Goal: Book appointment/travel/reservation

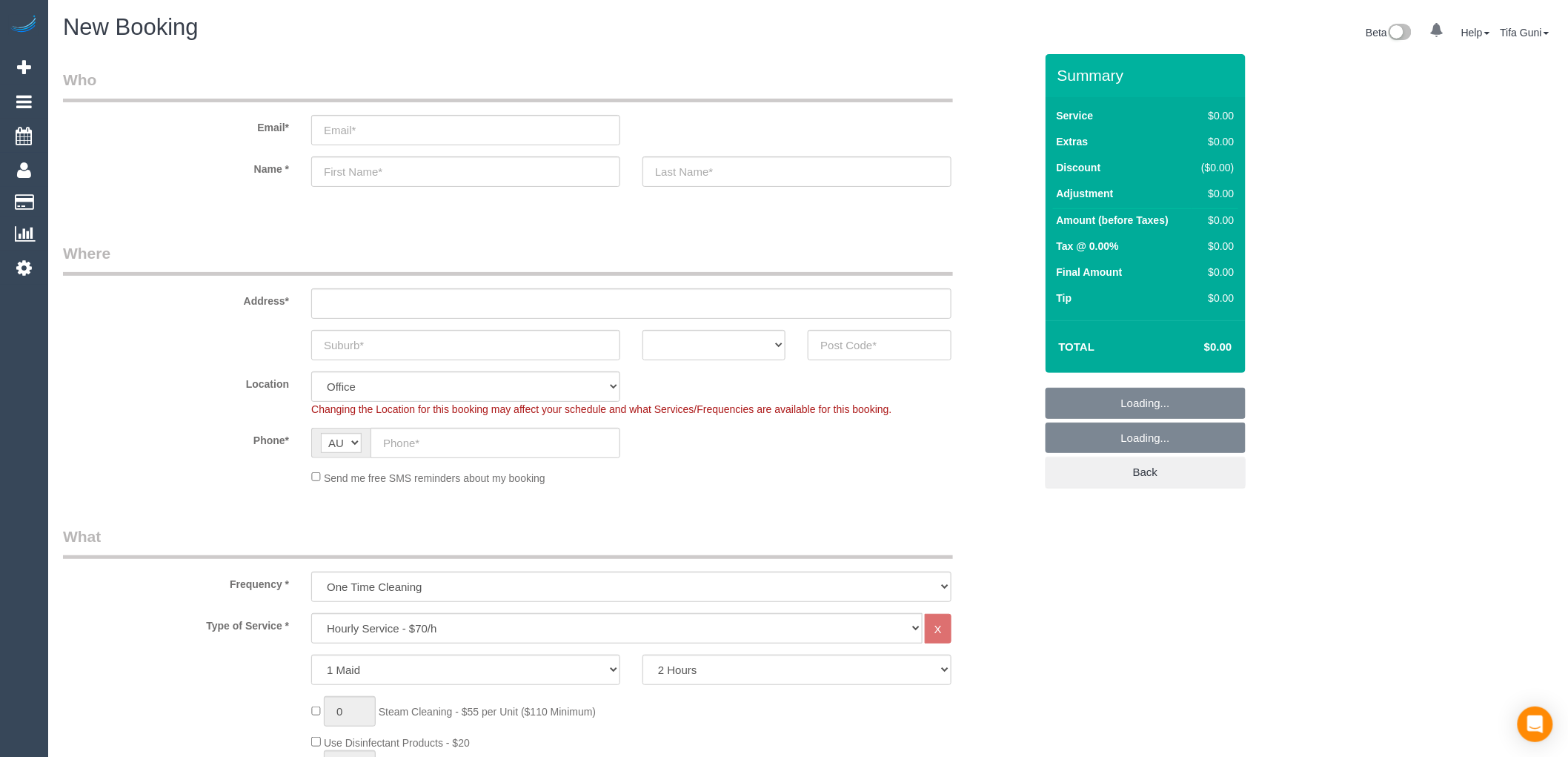
select select "object:2093"
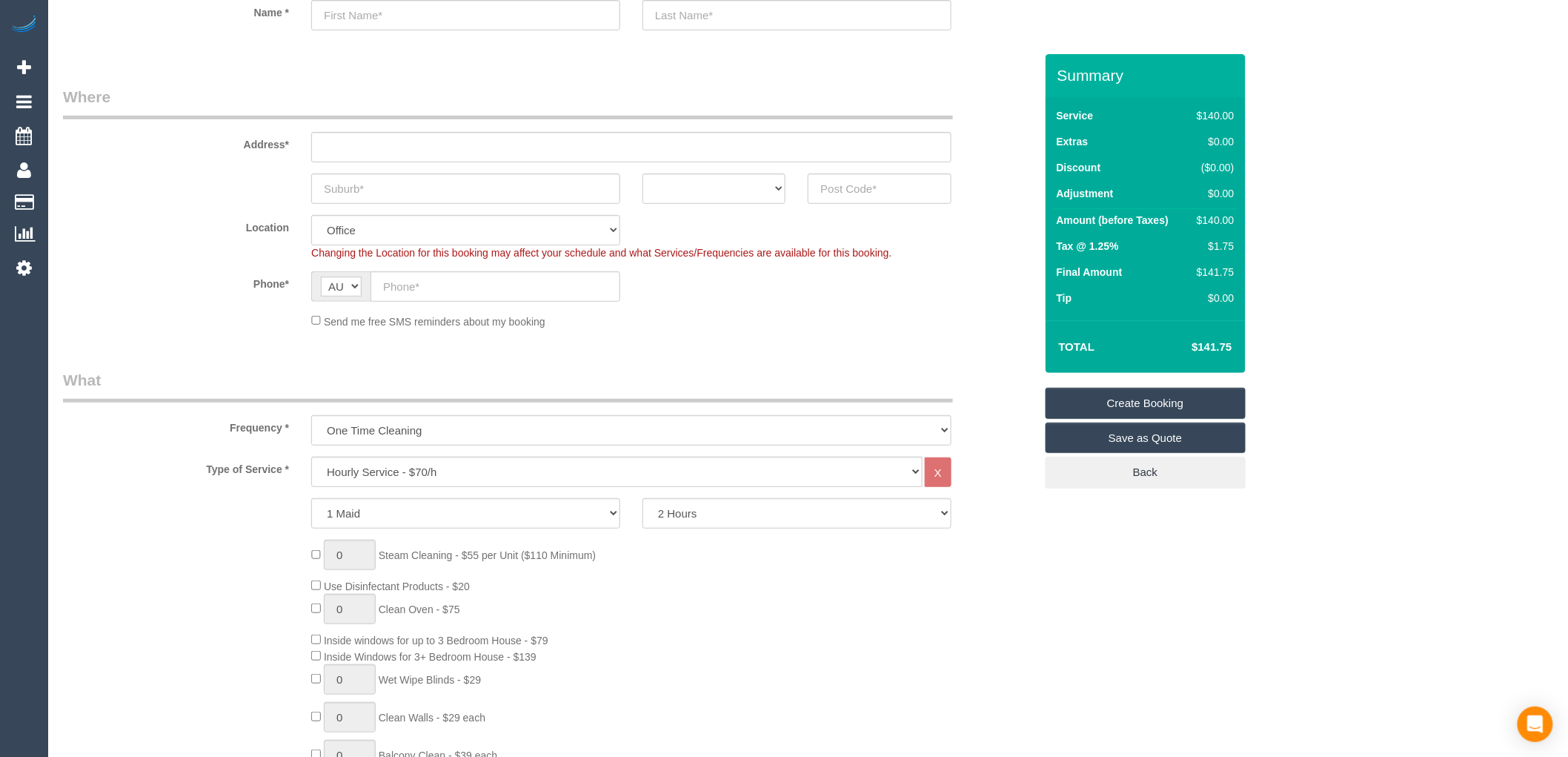
scroll to position [247, 0]
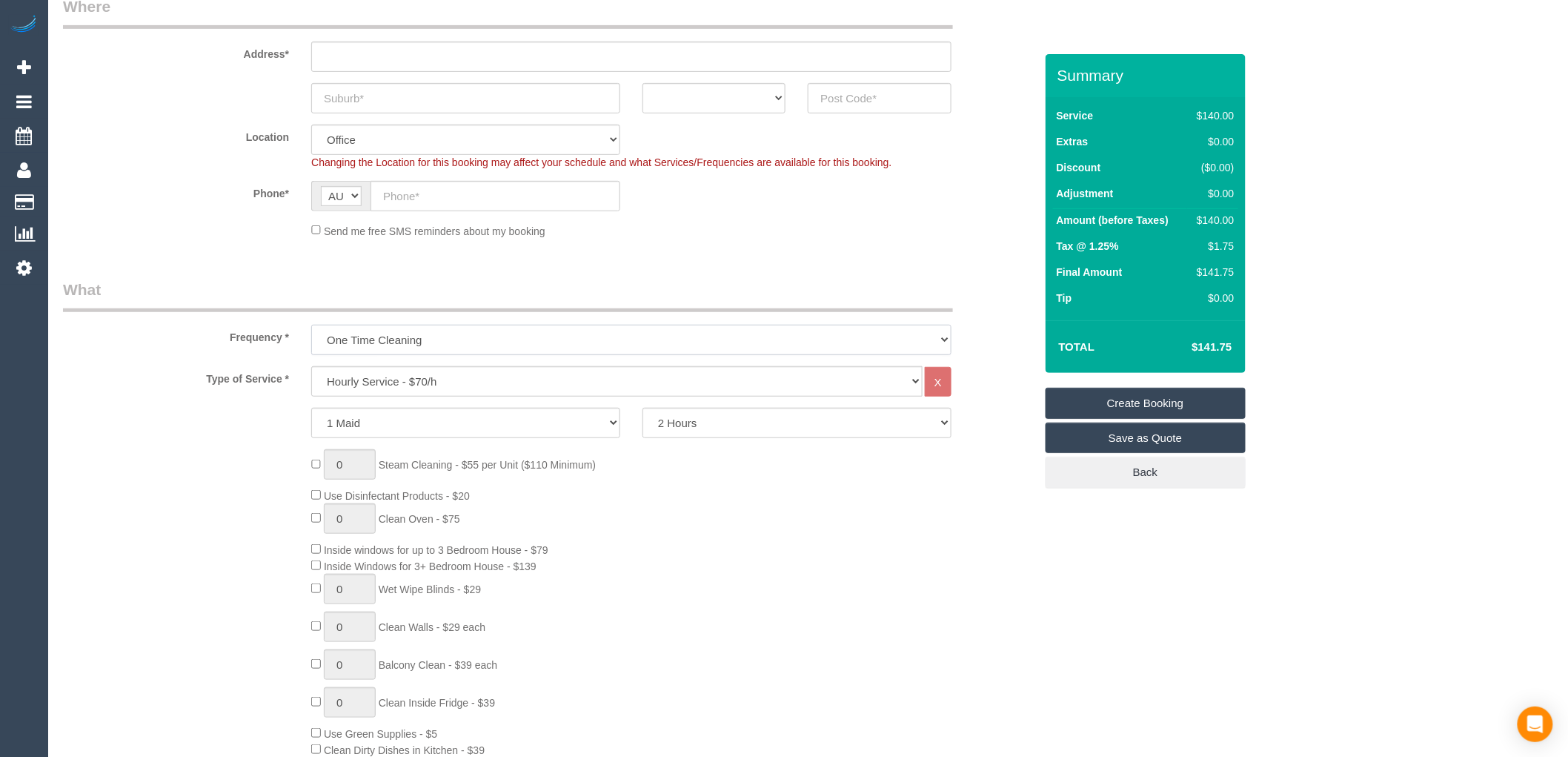
click at [524, 344] on select "One Time Cleaning Weekly - 10% Off - 10.00% (0% for the First Booking) Fortnigh…" at bounding box center [631, 340] width 640 height 30
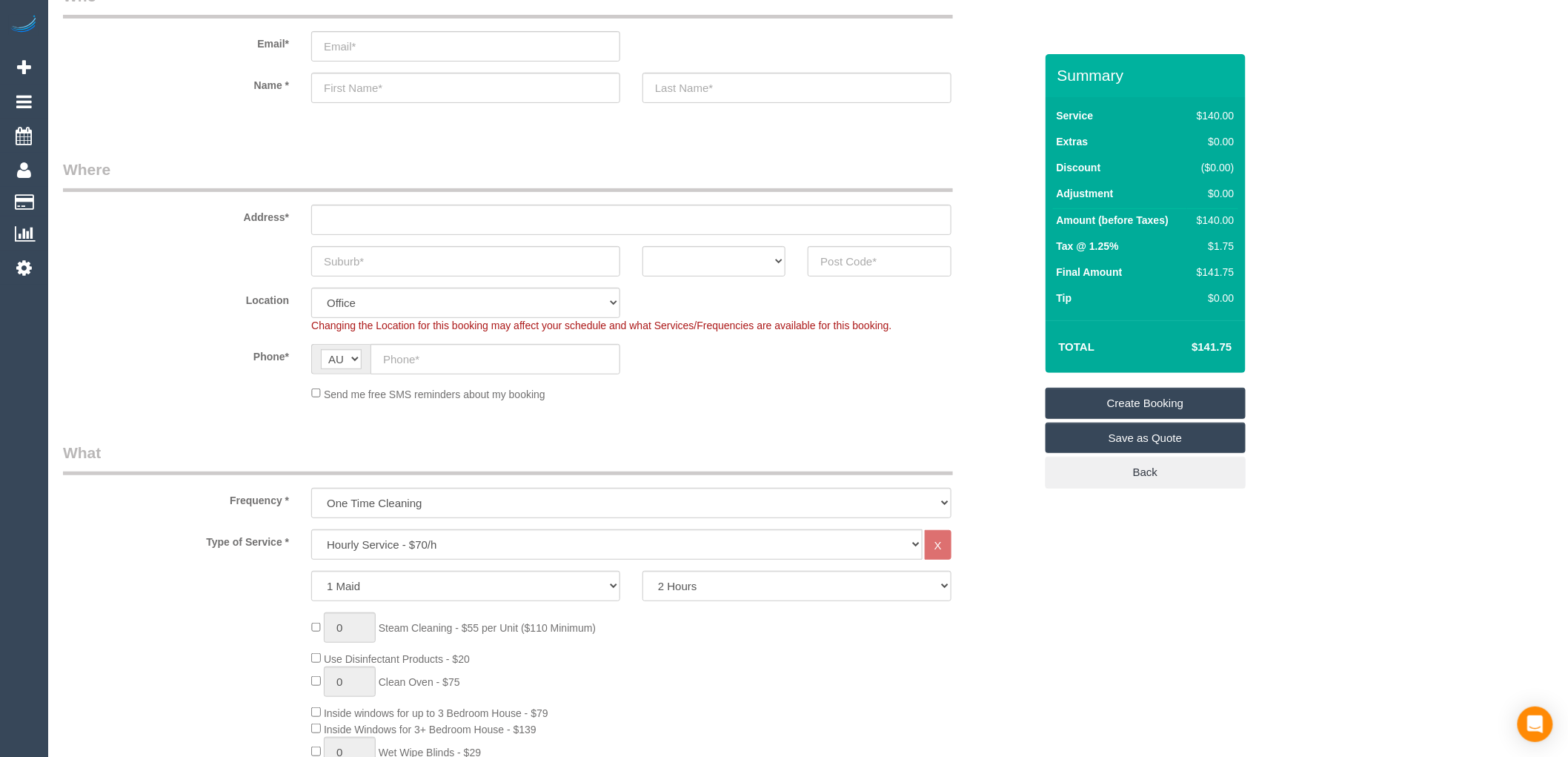
scroll to position [82, 0]
click at [757, 260] on select "ACT [GEOGRAPHIC_DATA] NT [GEOGRAPHIC_DATA] SA TAS [GEOGRAPHIC_DATA] [GEOGRAPHIC…" at bounding box center [714, 263] width 143 height 30
select select "VIC"
click at [642, 248] on select "ACT [GEOGRAPHIC_DATA] NT [GEOGRAPHIC_DATA] SA TAS [GEOGRAPHIC_DATA] [GEOGRAPHIC…" at bounding box center [714, 263] width 143 height 30
click at [383, 256] on input "text" at bounding box center [466, 263] width 309 height 30
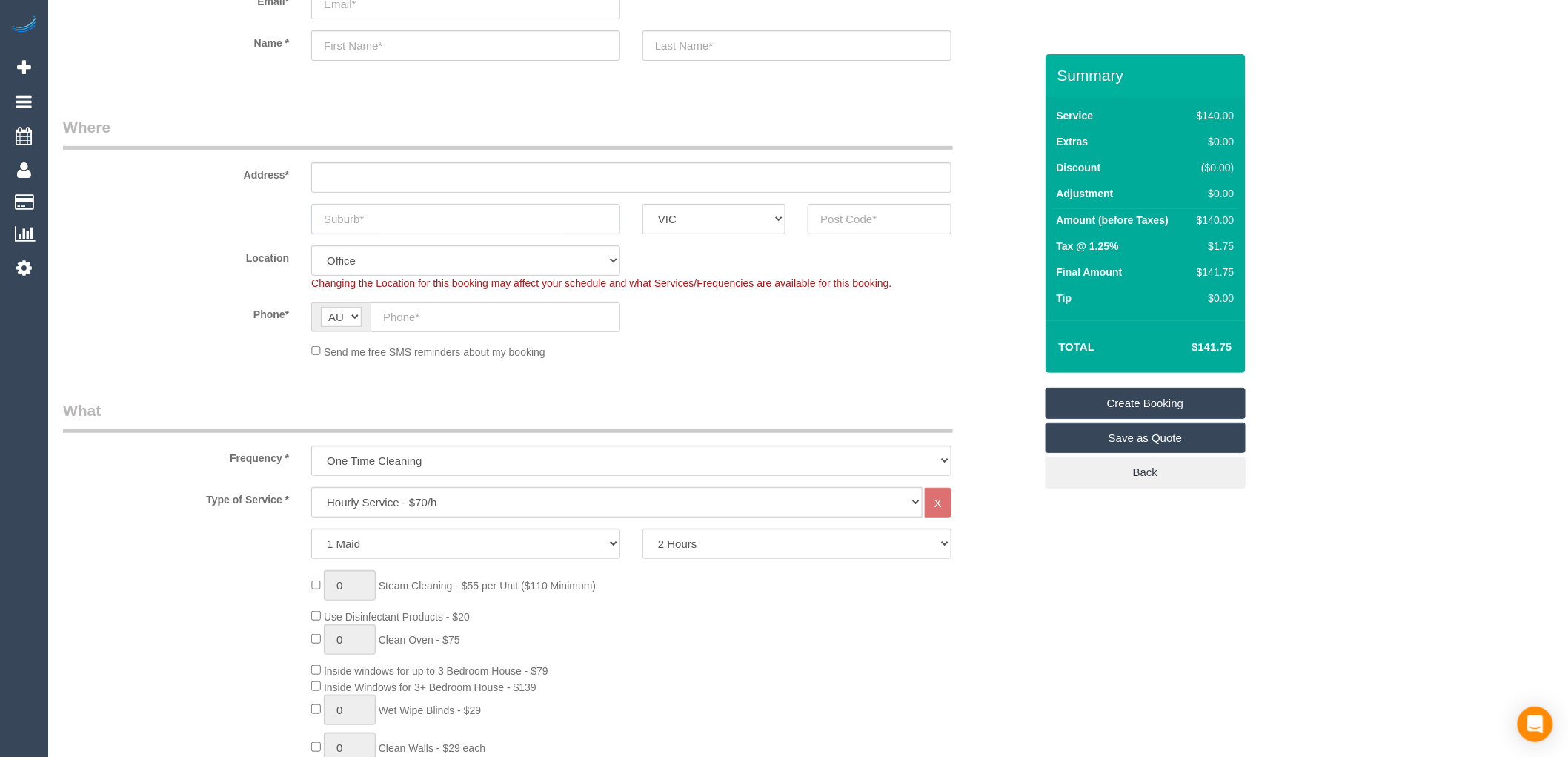
scroll to position [0, 0]
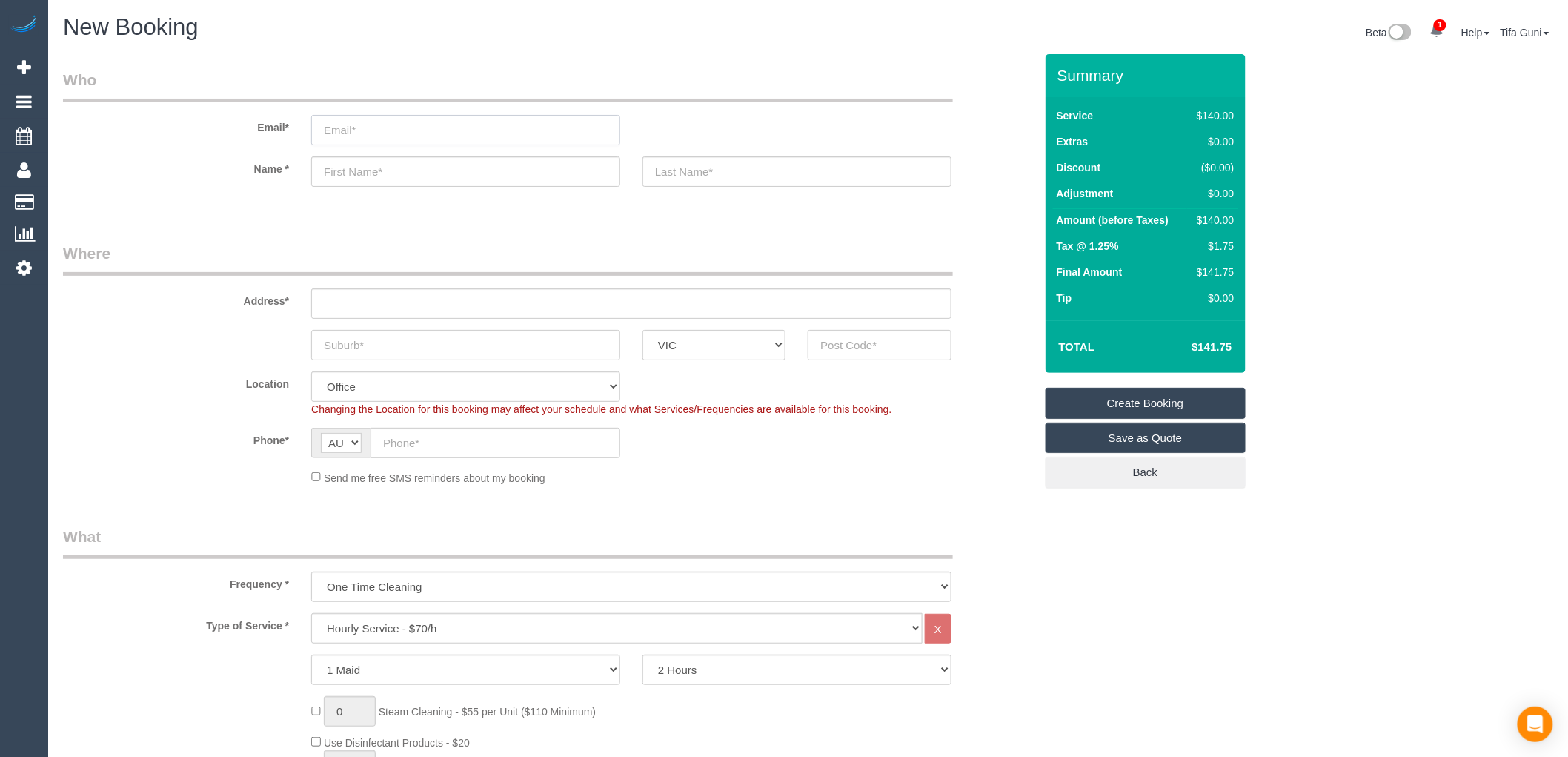
click at [362, 134] on input "email" at bounding box center [466, 130] width 309 height 30
click at [375, 177] on input "text" at bounding box center [466, 171] width 309 height 30
